Goal: Navigation & Orientation: Find specific page/section

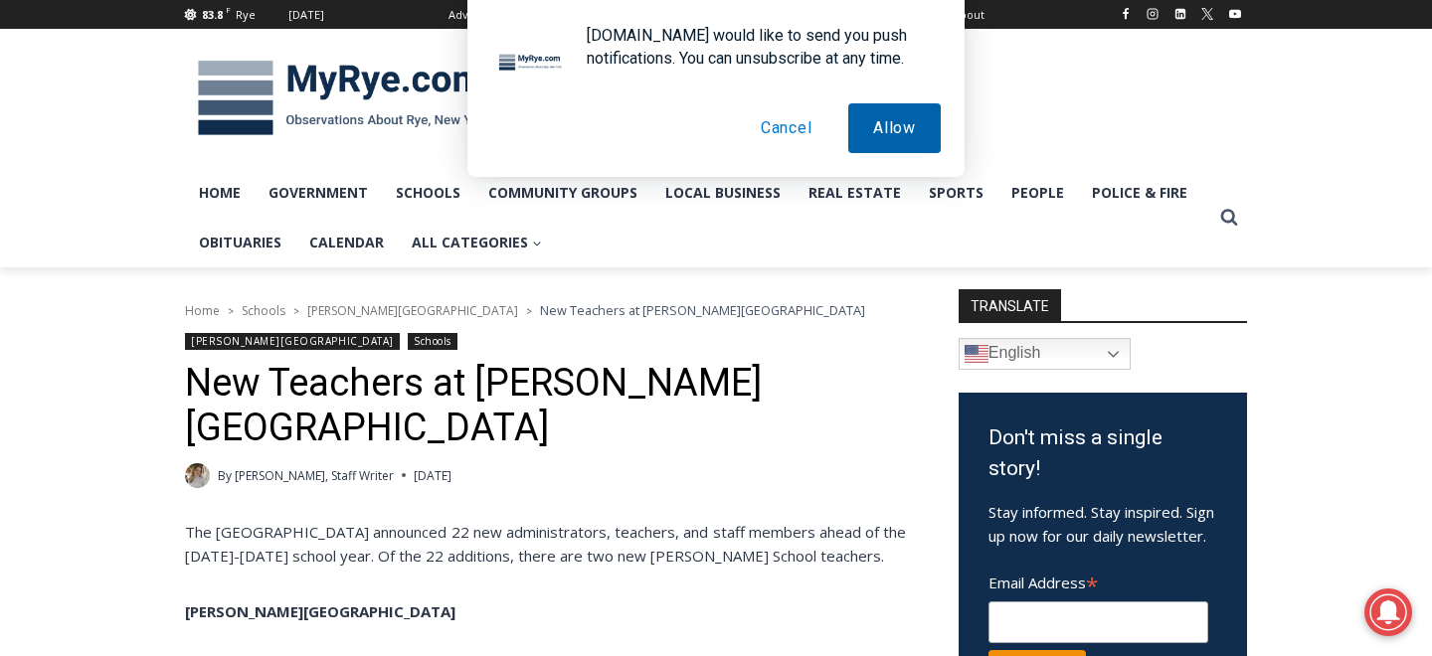
click at [884, 137] on button "Allow" at bounding box center [894, 128] width 92 height 50
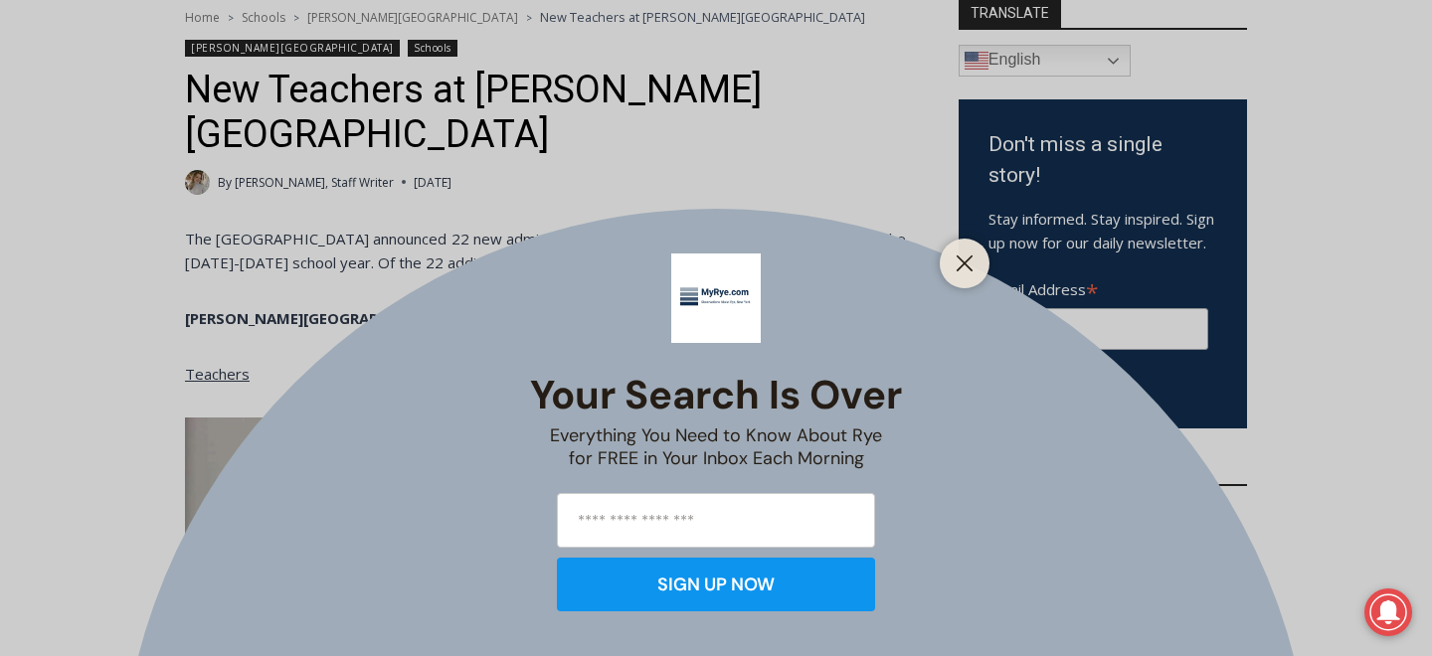
scroll to position [306, 0]
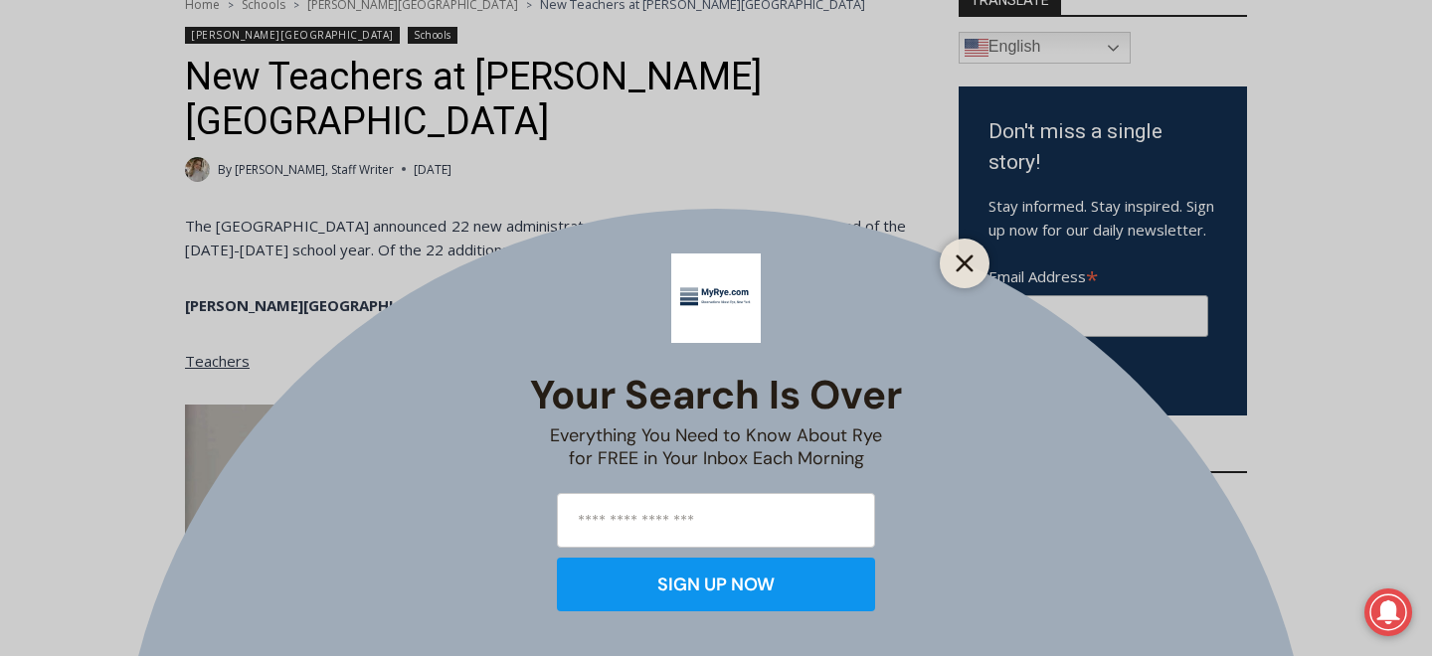
click at [974, 260] on button "Close" at bounding box center [965, 264] width 28 height 28
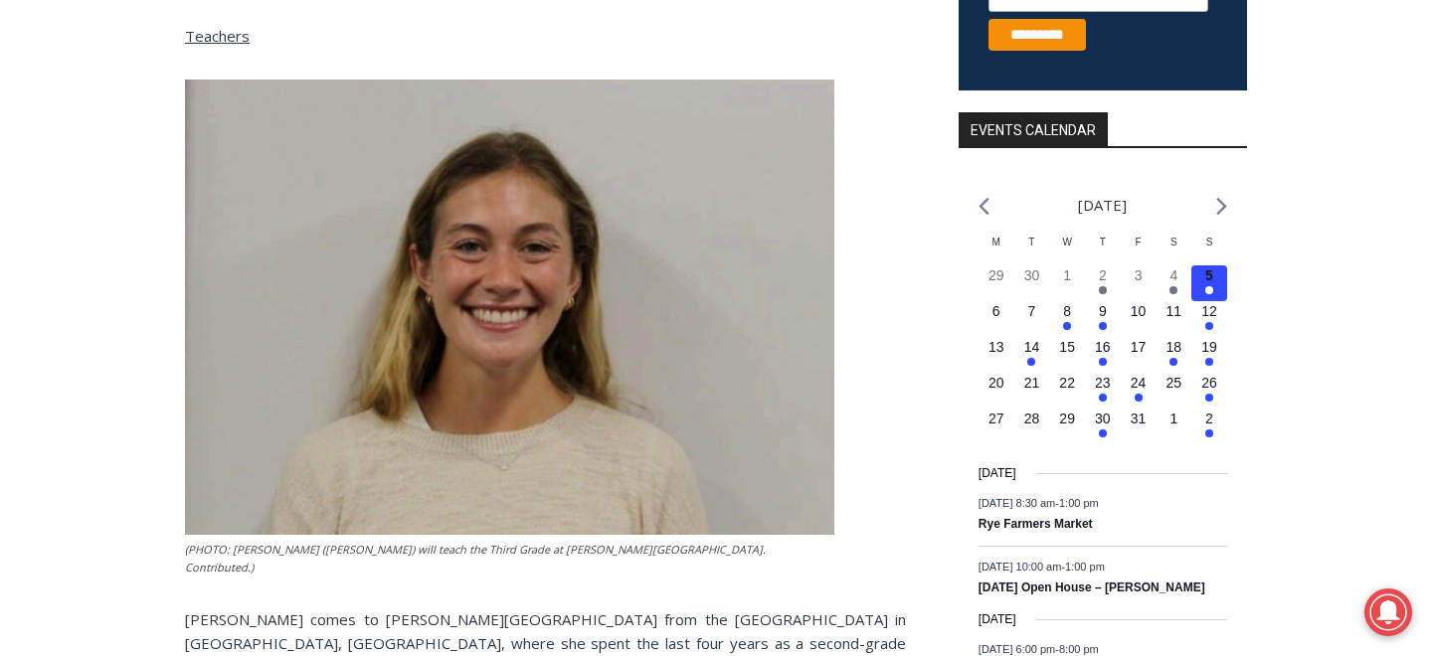
scroll to position [0, 0]
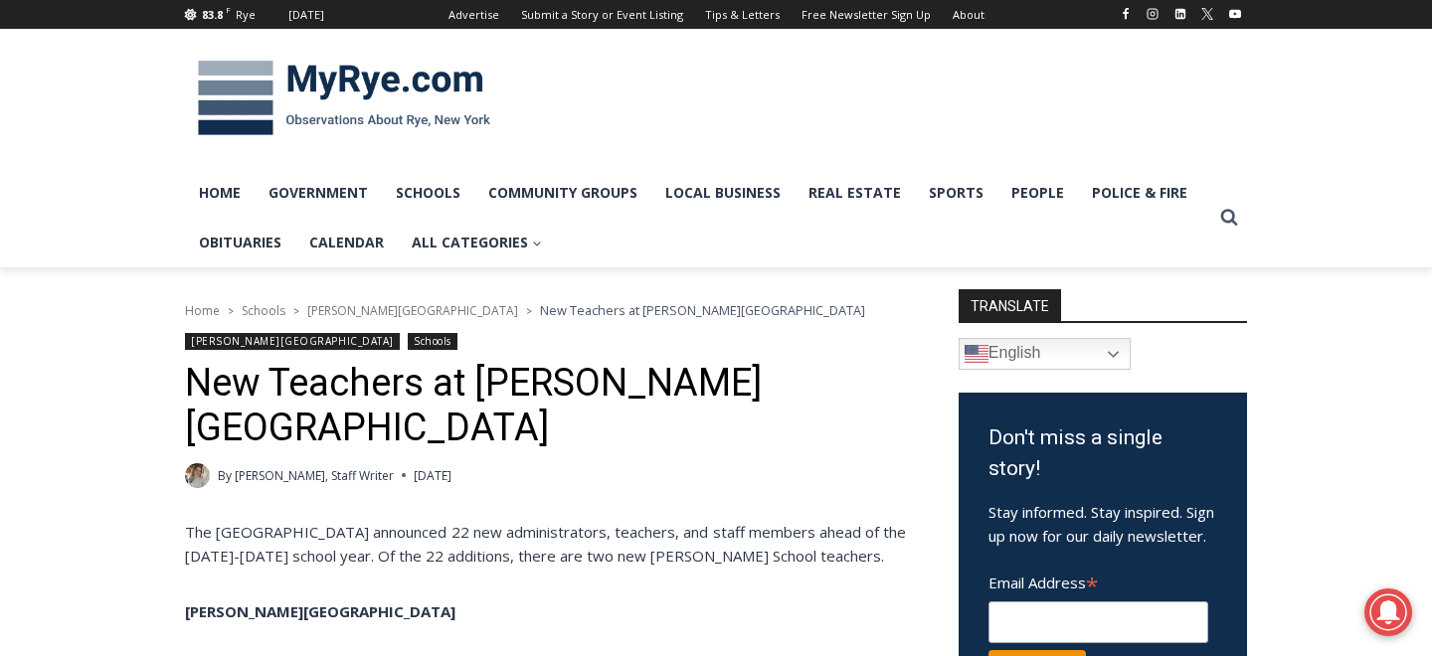
click at [230, 117] on img at bounding box center [344, 98] width 318 height 103
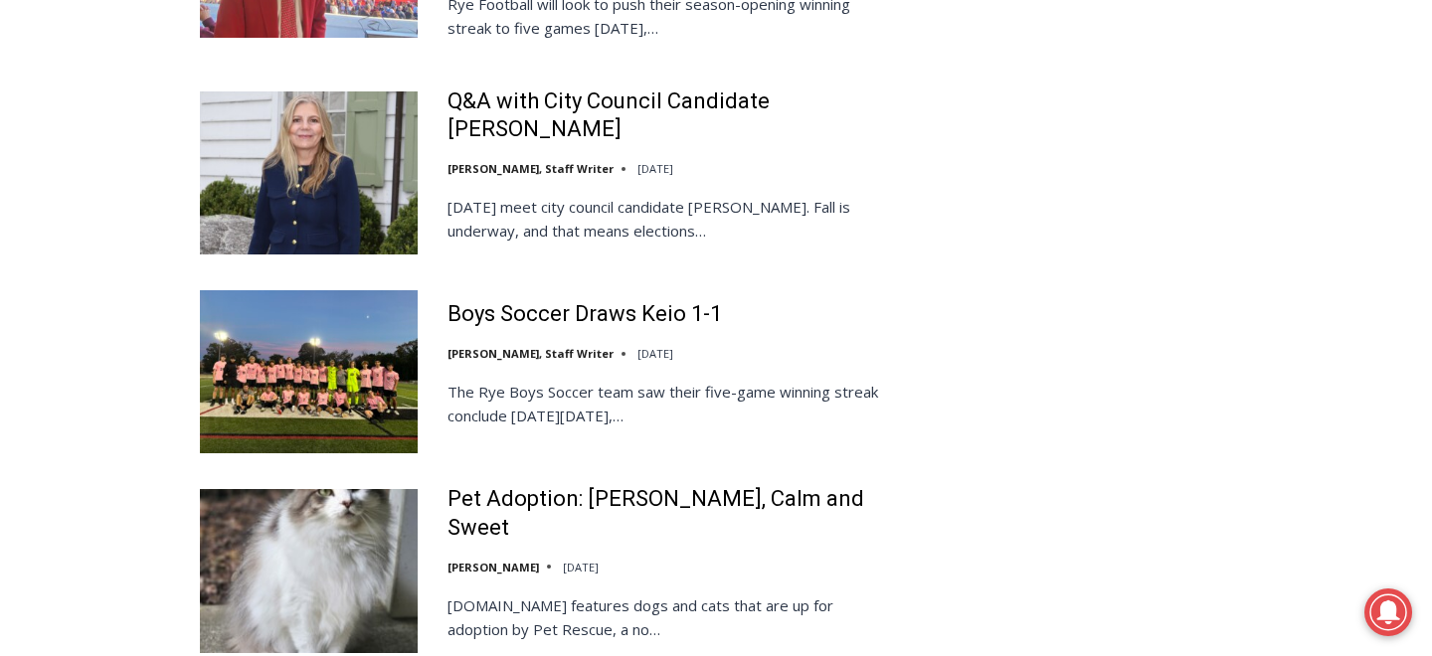
scroll to position [4223, 0]
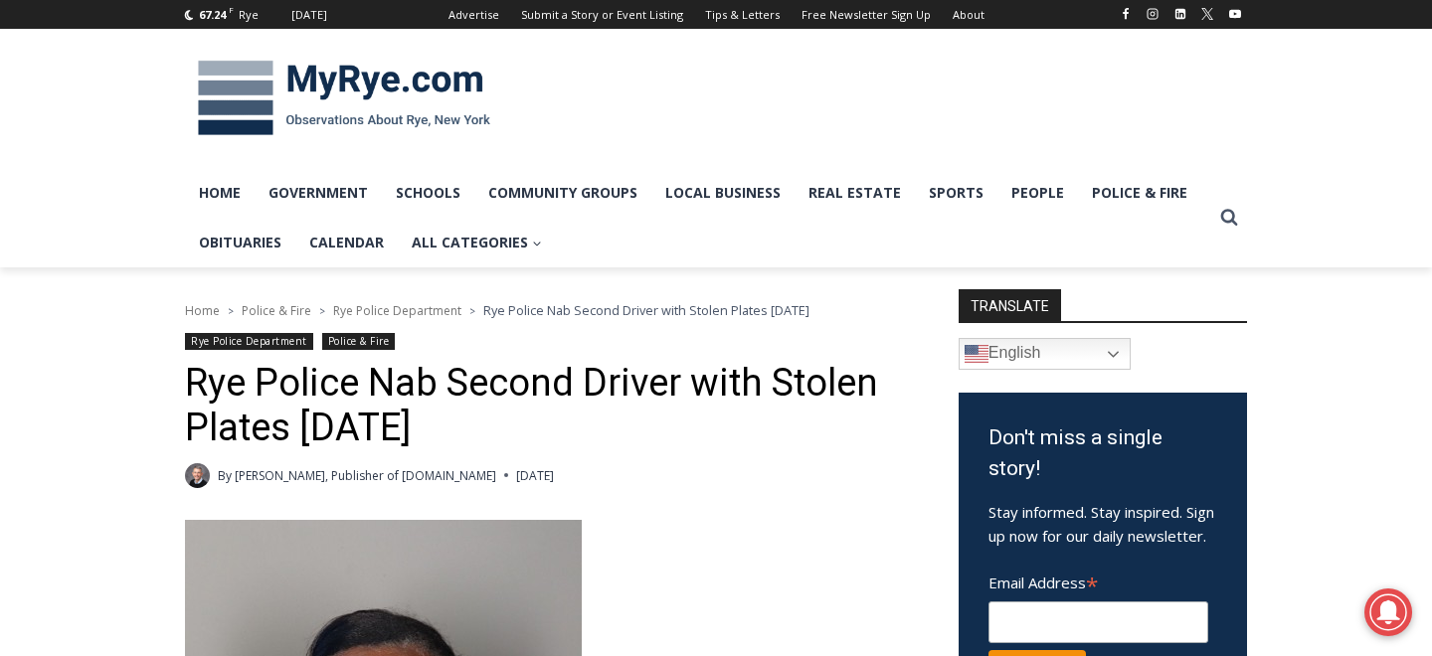
click at [438, 319] on span "Rye Police Department" at bounding box center [397, 310] width 128 height 17
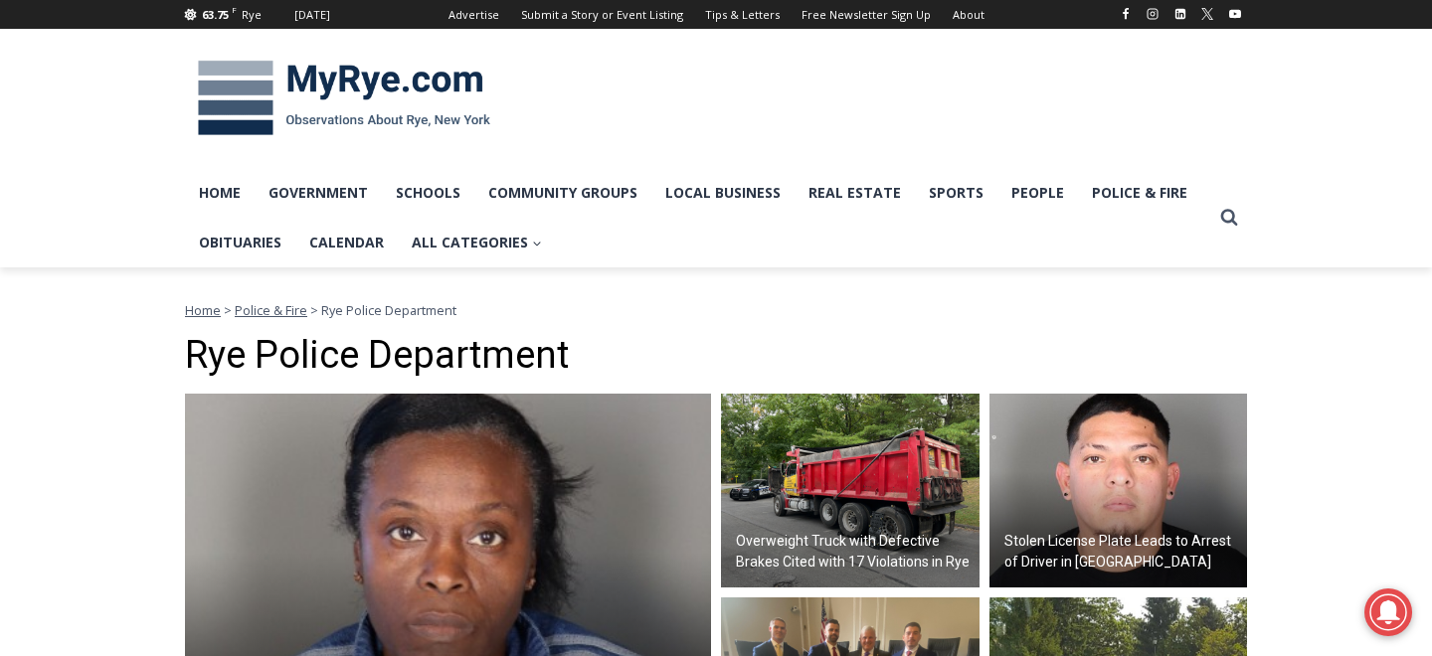
click at [286, 107] on img at bounding box center [344, 98] width 318 height 103
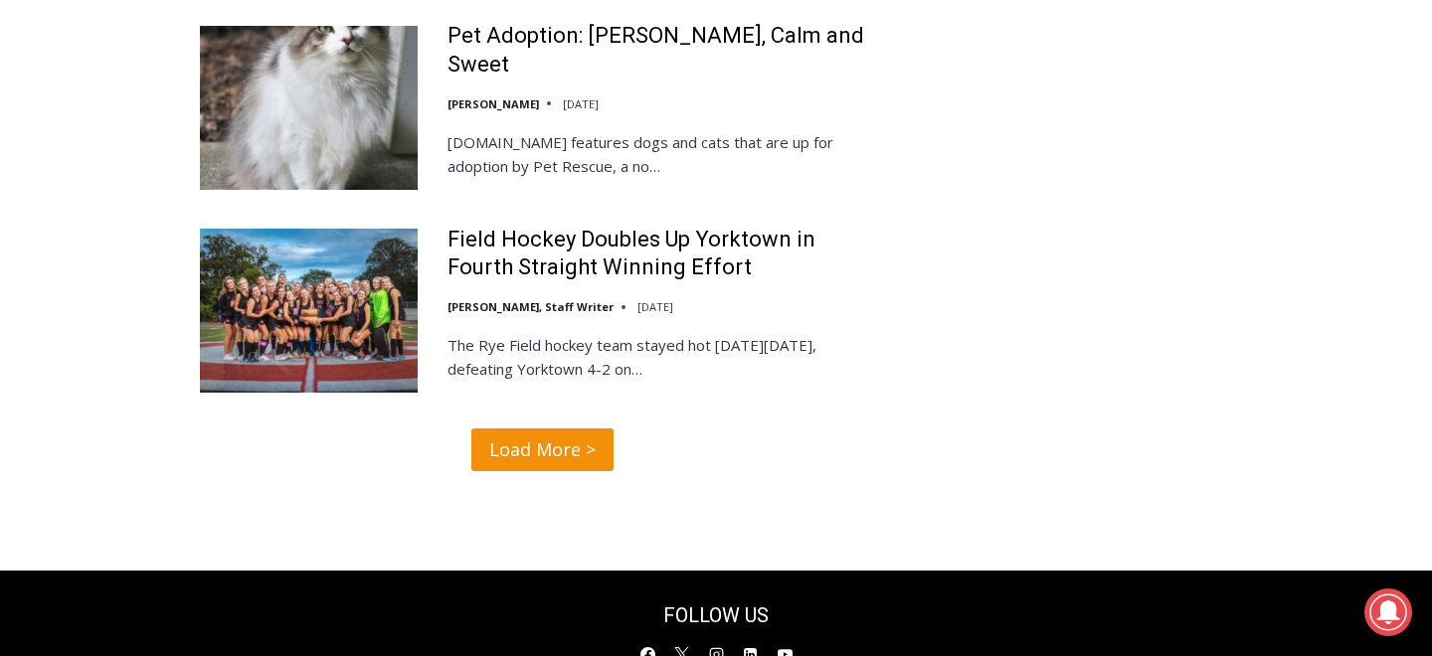
scroll to position [4116, 0]
